Goal: Use online tool/utility: Utilize a website feature to perform a specific function

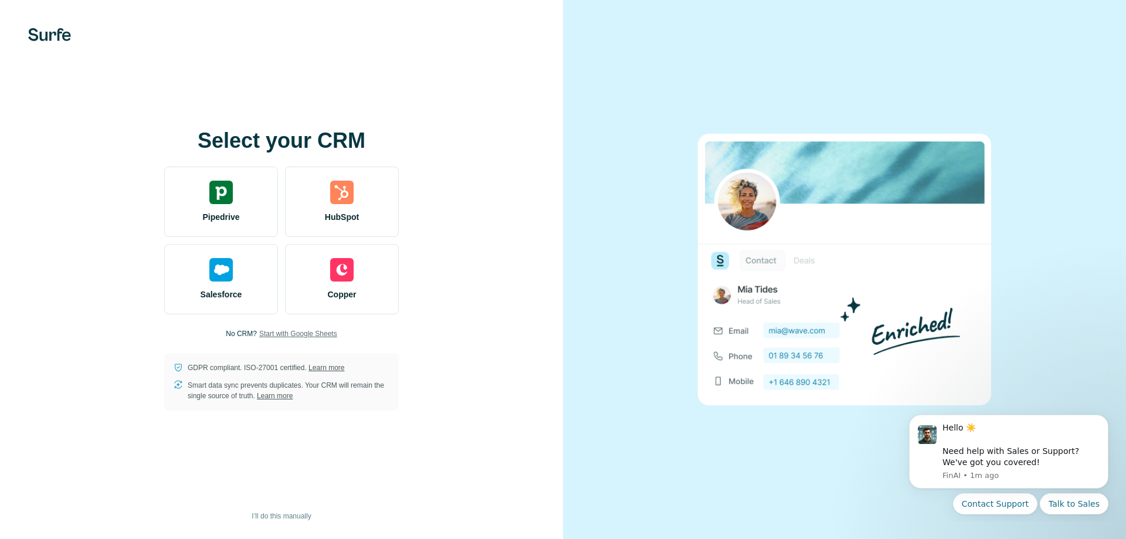
click at [307, 331] on span "Start with Google Sheets" at bounding box center [298, 333] width 78 height 11
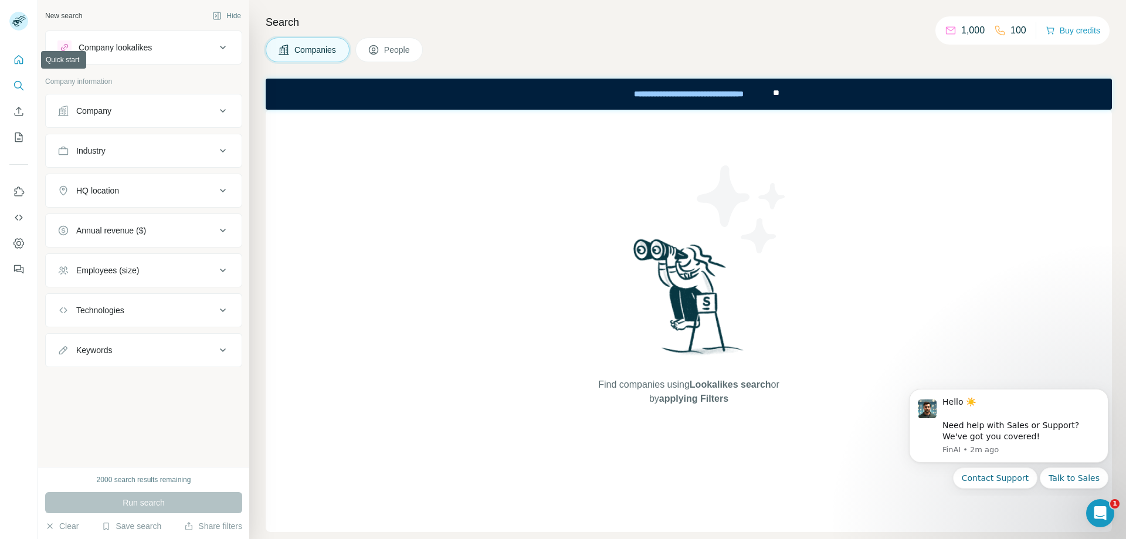
click at [17, 60] on icon "Quick start" at bounding box center [19, 60] width 12 height 12
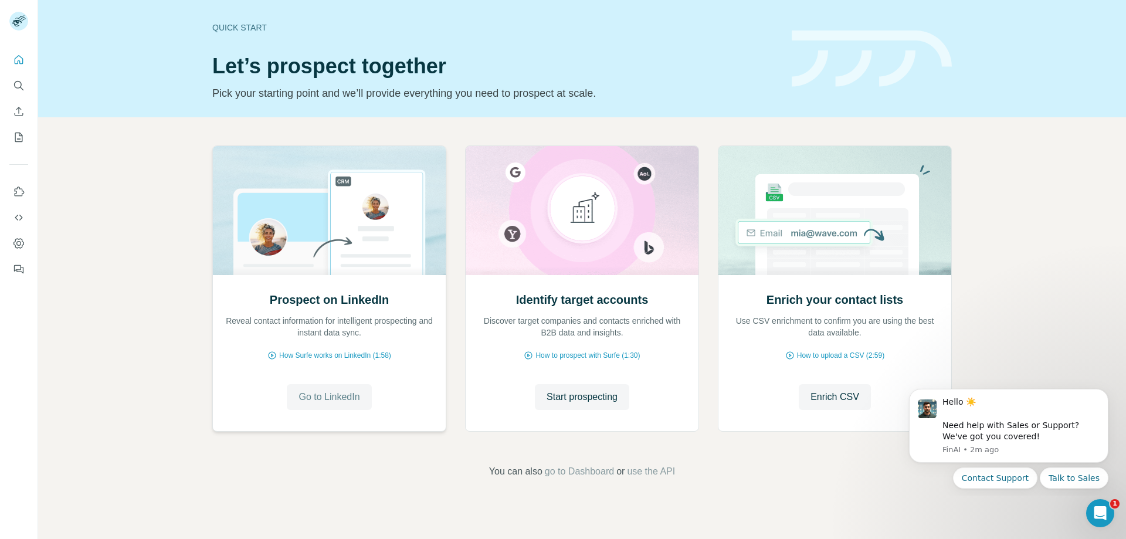
click at [342, 397] on span "Go to LinkedIn" at bounding box center [328, 397] width 61 height 14
click at [18, 138] on icon "My lists" at bounding box center [20, 136] width 6 height 8
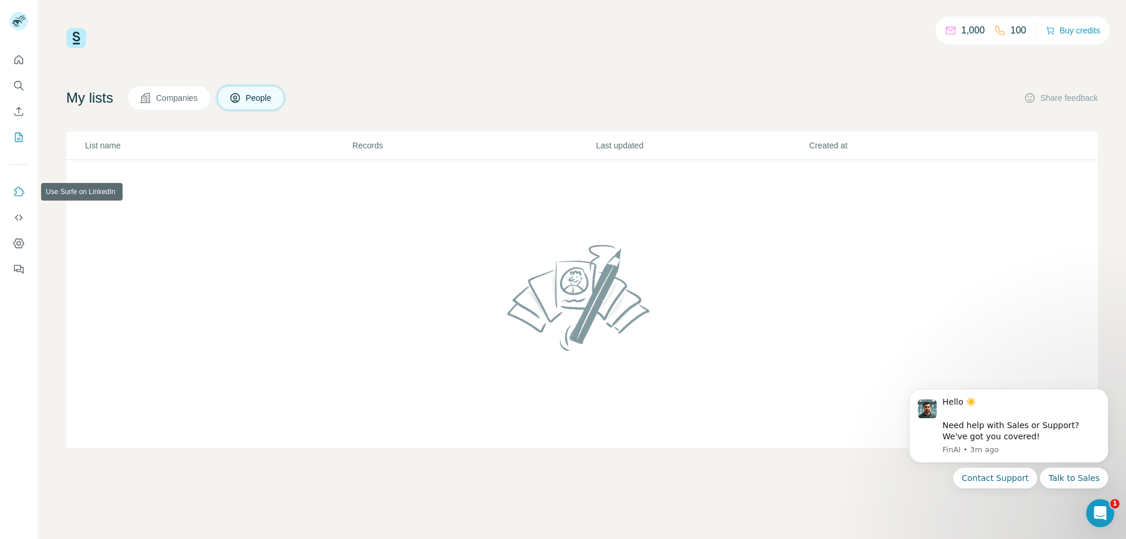
click at [15, 191] on icon "Use Surfe on LinkedIn" at bounding box center [19, 192] width 12 height 12
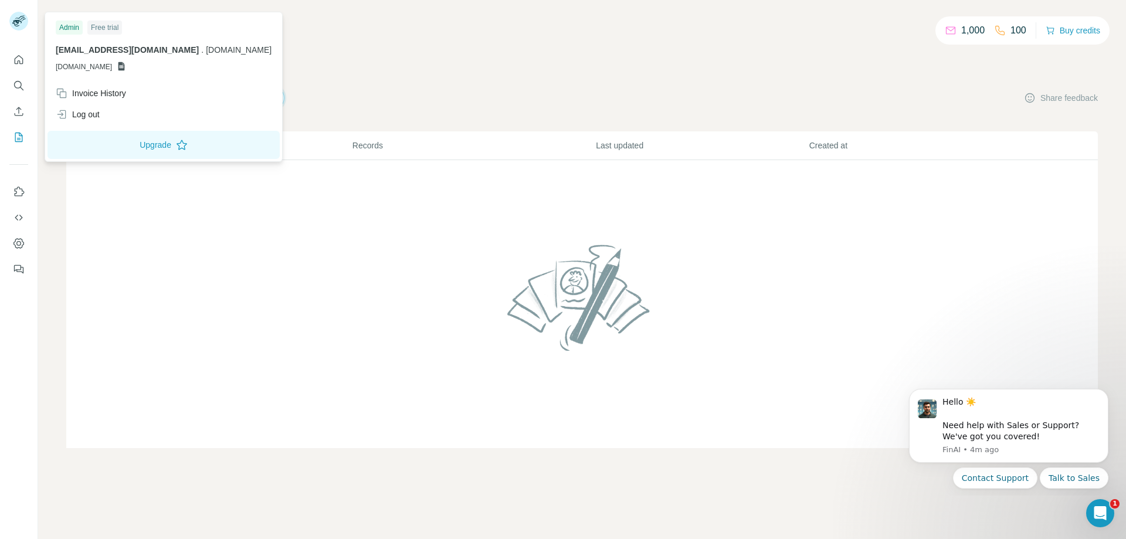
click at [20, 20] on rect at bounding box center [18, 21] width 19 height 19
click at [126, 66] on icon at bounding box center [121, 66] width 9 height 9
click at [111, 68] on span "[DOMAIN_NAME]" at bounding box center [84, 67] width 56 height 11
click at [108, 67] on span "[DOMAIN_NAME]" at bounding box center [84, 67] width 56 height 11
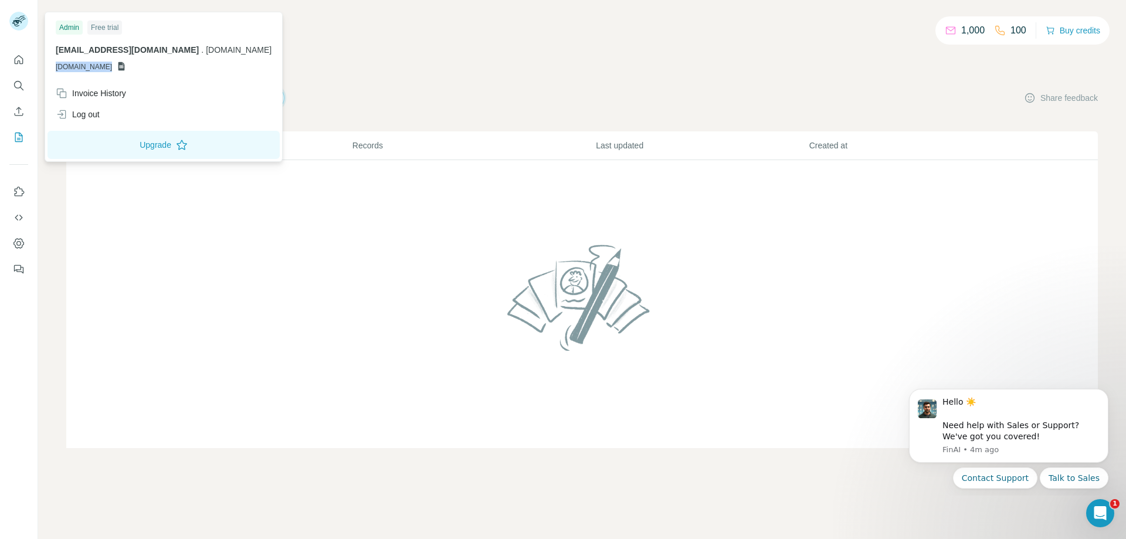
click at [108, 67] on span "[DOMAIN_NAME]" at bounding box center [84, 67] width 56 height 11
click at [22, 22] on rect at bounding box center [18, 21] width 19 height 19
click at [17, 249] on button "Dashboard" at bounding box center [18, 243] width 19 height 21
